Goal: Find specific page/section: Find specific page/section

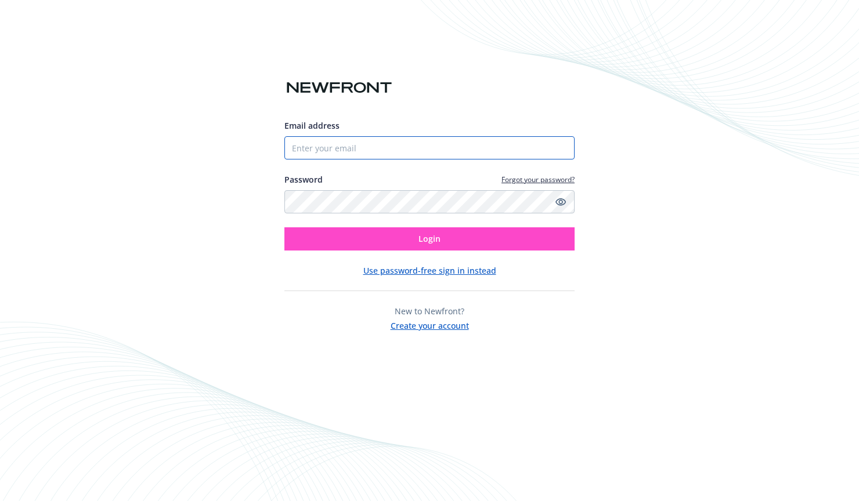
type input "[PERSON_NAME][EMAIL_ADDRESS][DOMAIN_NAME]"
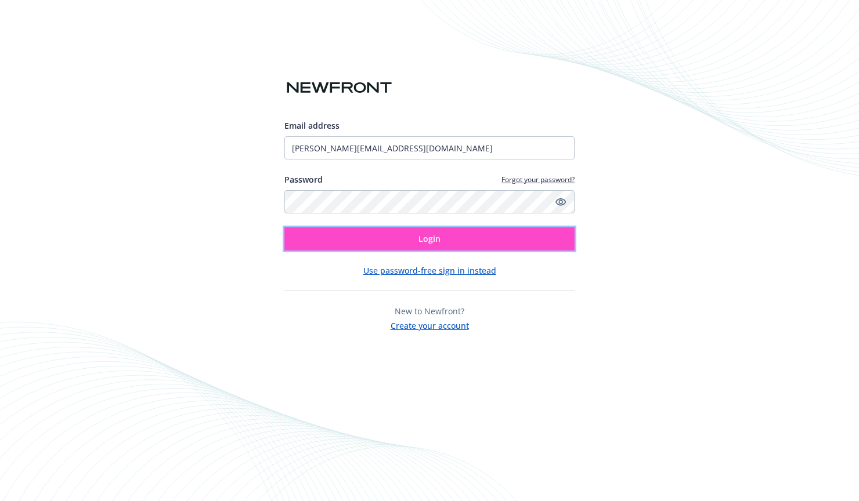
click at [412, 234] on button "Login" at bounding box center [429, 239] width 290 height 23
